Goal: Information Seeking & Learning: Learn about a topic

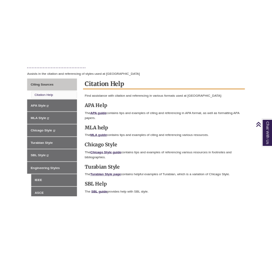
scroll to position [218, 0]
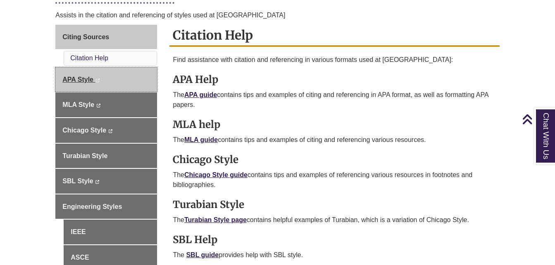
click at [80, 80] on span "APA Style" at bounding box center [77, 79] width 31 height 7
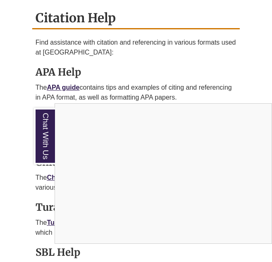
scroll to position [606, 0]
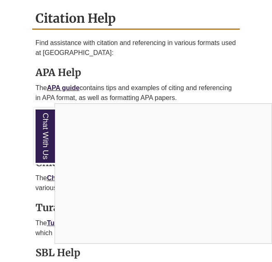
click at [239, 79] on div "Chat With Us" at bounding box center [136, 131] width 272 height 262
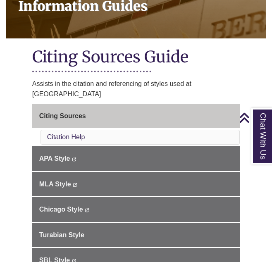
scroll to position [143, 0]
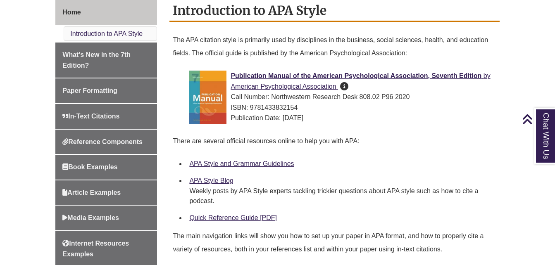
scroll to position [234, 0]
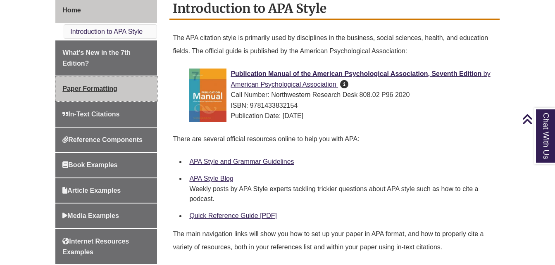
click at [90, 88] on span "Paper Formatting" at bounding box center [89, 88] width 55 height 7
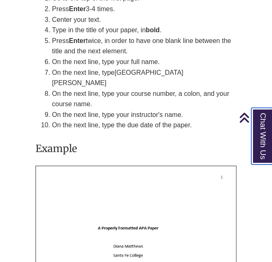
scroll to position [2506, 0]
